Goal: Navigation & Orientation: Find specific page/section

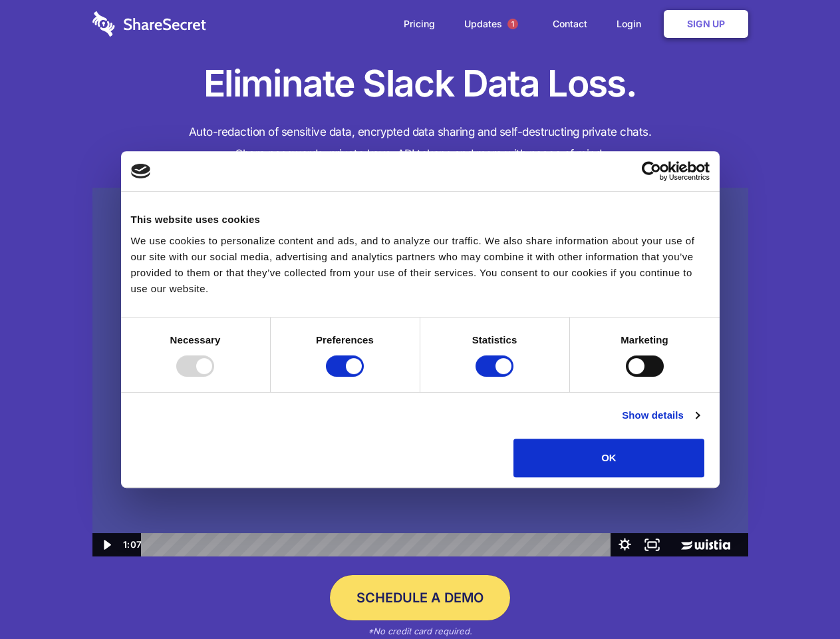
click at [420, 319] on img at bounding box center [420, 372] width 656 height 369
click at [214, 377] on div at bounding box center [195, 365] width 38 height 21
click at [364, 377] on input "Preferences" at bounding box center [345, 365] width 38 height 21
checkbox input "false"
click at [496, 377] on input "Statistics" at bounding box center [495, 365] width 38 height 21
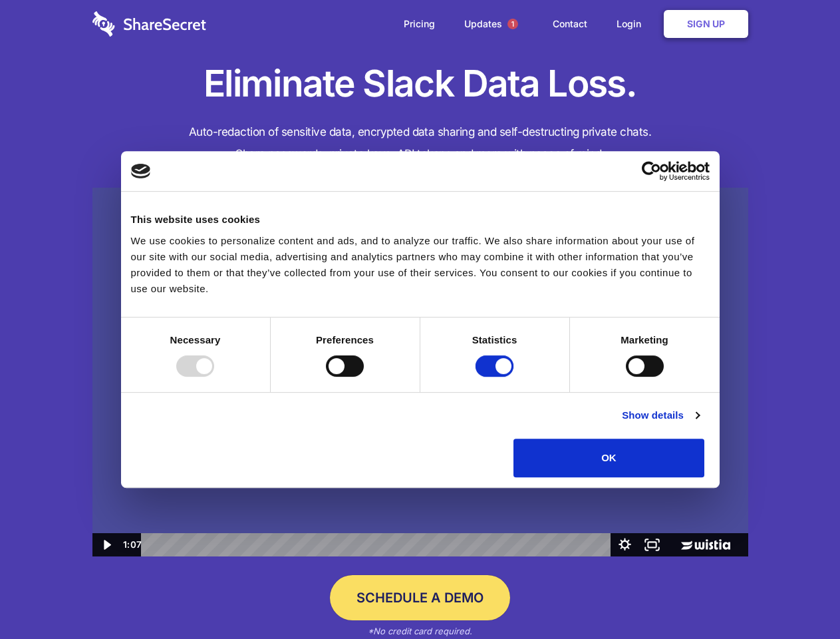
checkbox input "false"
click at [626, 377] on input "Marketing" at bounding box center [645, 365] width 38 height 21
checkbox input "true"
click at [699, 423] on link "Show details" at bounding box center [660, 415] width 77 height 16
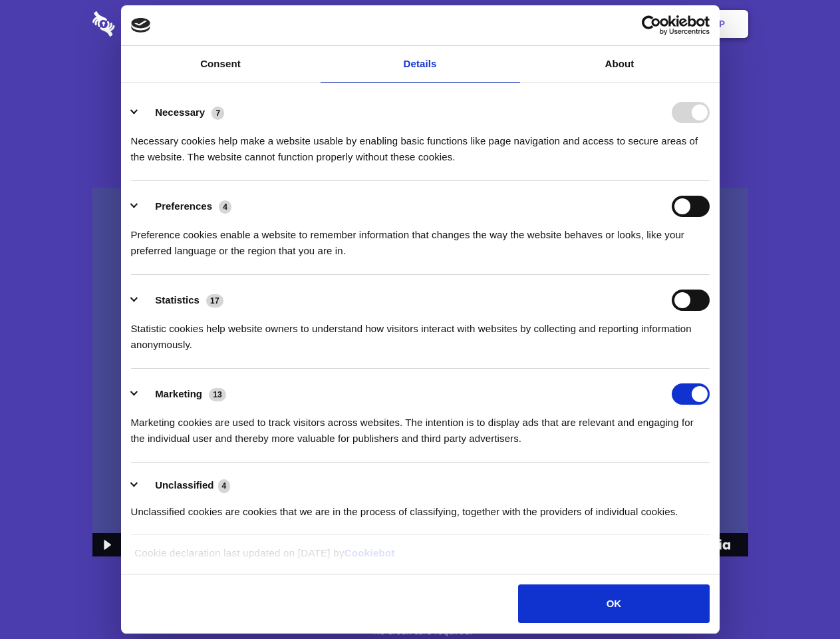
click at [710, 181] on li "Necessary 7 Necessary cookies help make a website usable by enabling basic func…" at bounding box center [420, 134] width 579 height 94
click at [512, 24] on span "1" at bounding box center [513, 24] width 11 height 11
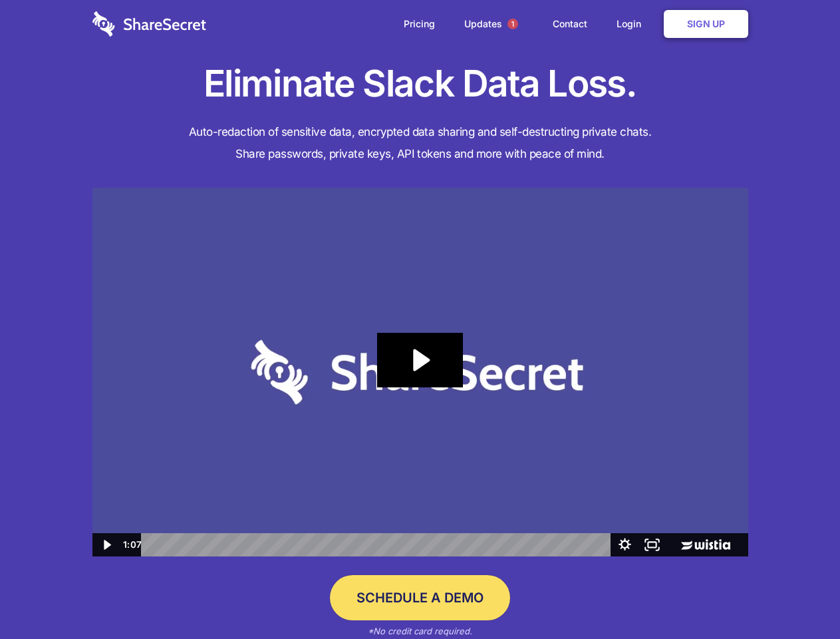
click at [421, 372] on icon "Play Video: Sharesecret Slack Extension" at bounding box center [419, 360] width 85 height 55
